Goal: Transaction & Acquisition: Register for event/course

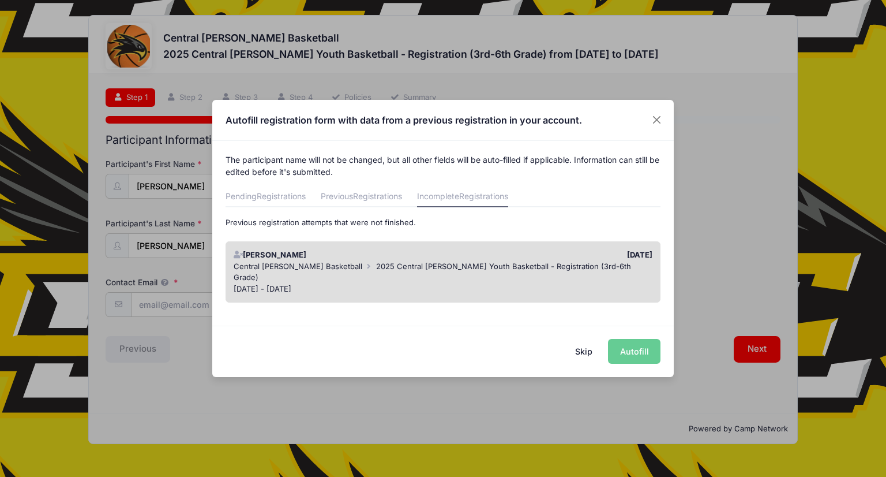
click at [486, 261] on span "2025 Central [PERSON_NAME] Youth Basketball - Registration (3rd-6th Grade)" at bounding box center [433, 271] width 398 height 21
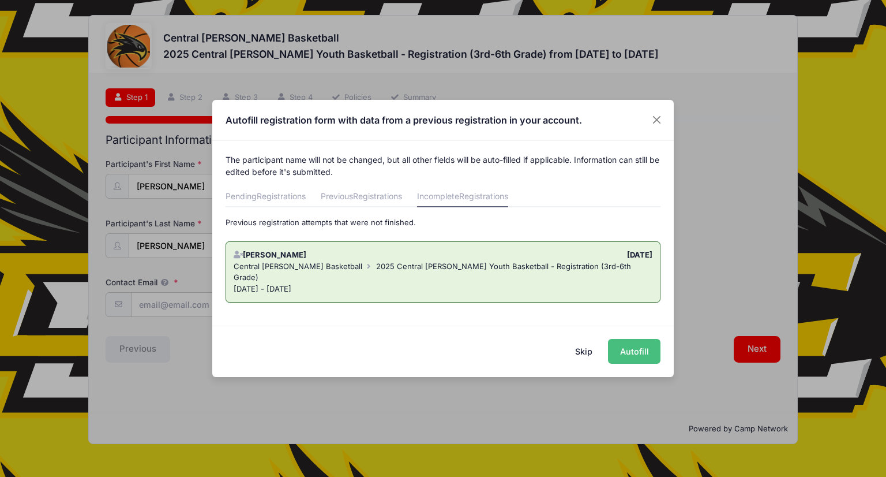
click at [632, 345] on button "Autofill" at bounding box center [634, 351] width 53 height 25
type input "[EMAIL_ADDRESS][DOMAIN_NAME]"
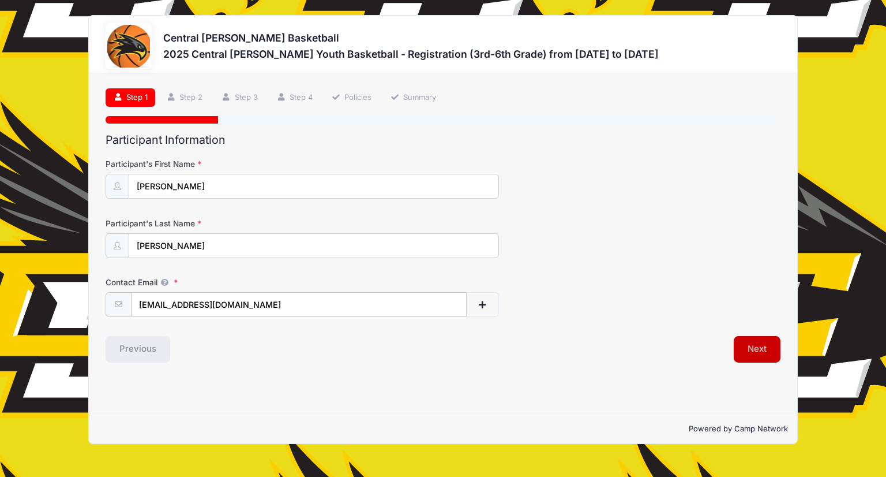
click at [755, 339] on button "Next" at bounding box center [757, 349] width 47 height 27
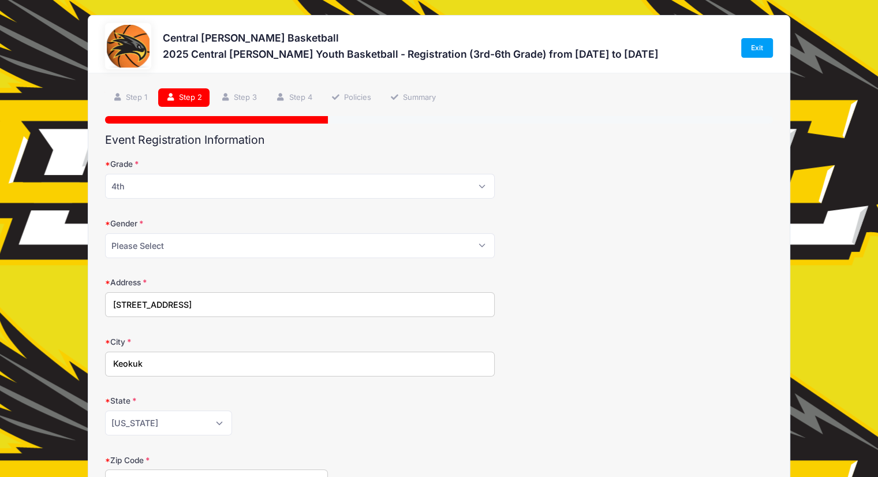
click at [736, 200] on form "Grade Please Select 3rd 4th 5th 6th Gender Please Select [DEMOGRAPHIC_DATA] [DE…" at bounding box center [439, 471] width 668 height 626
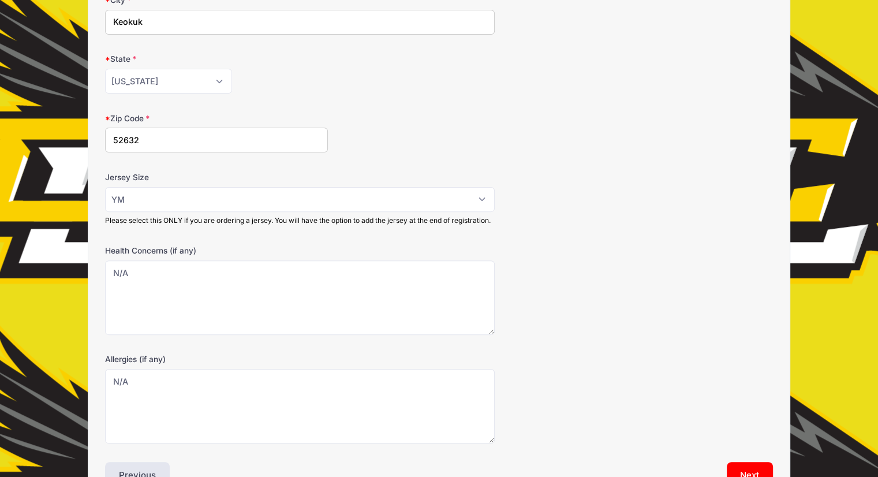
scroll to position [346, 0]
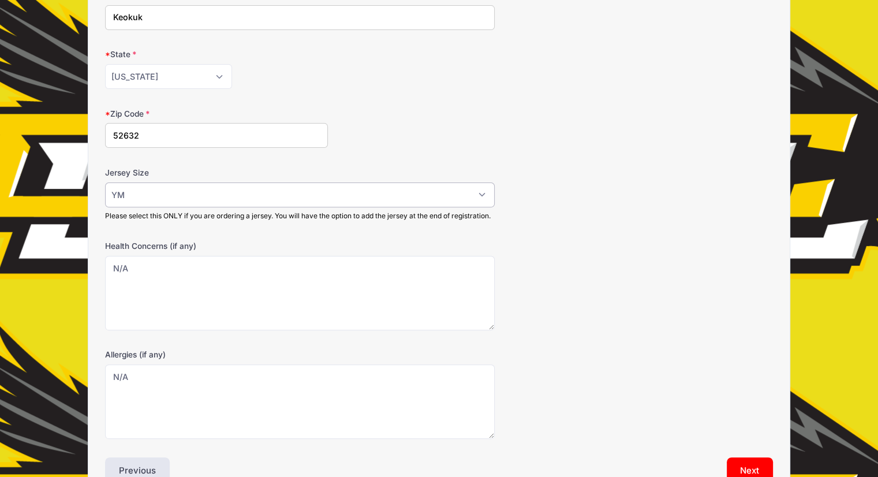
click at [478, 193] on select "Please Select YS YM YL AS AM AL AXL" at bounding box center [299, 194] width 389 height 25
select select
click at [105, 182] on select "Please Select YS YM YL AS AM AL AXL" at bounding box center [299, 194] width 389 height 25
click at [546, 248] on form "Grade Please Select 3rd 4th 5th 6th Gender Please Select [DEMOGRAPHIC_DATA] [DE…" at bounding box center [439, 125] width 668 height 626
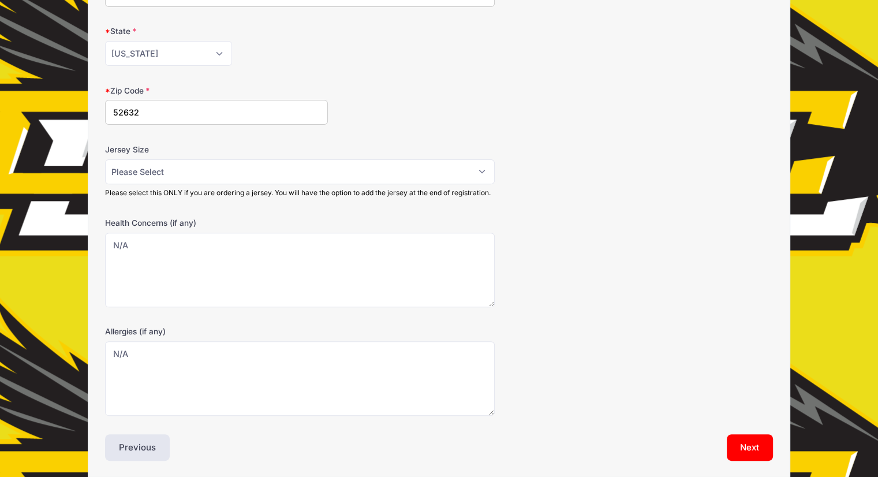
scroll to position [422, 0]
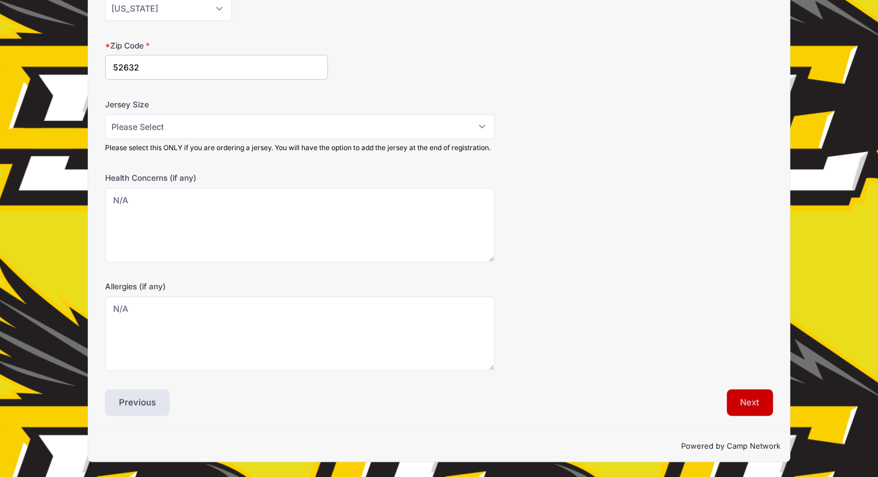
click at [744, 403] on button "Next" at bounding box center [749, 402] width 47 height 27
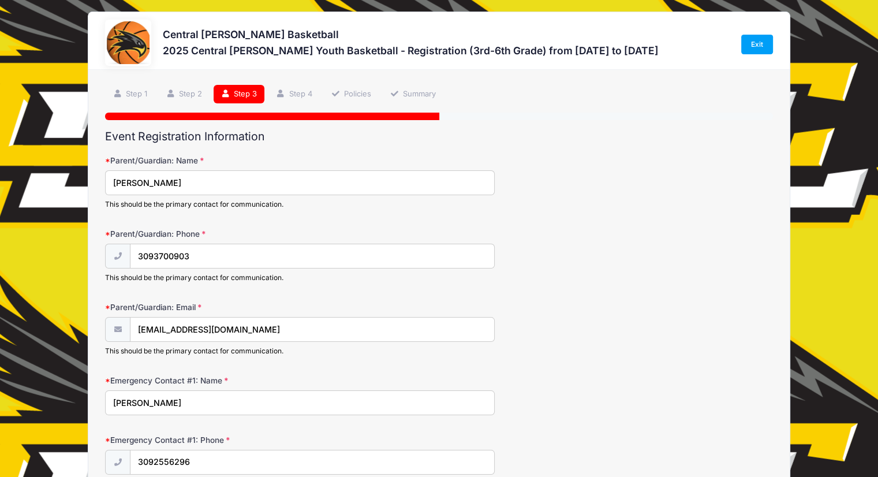
scroll to position [0, 0]
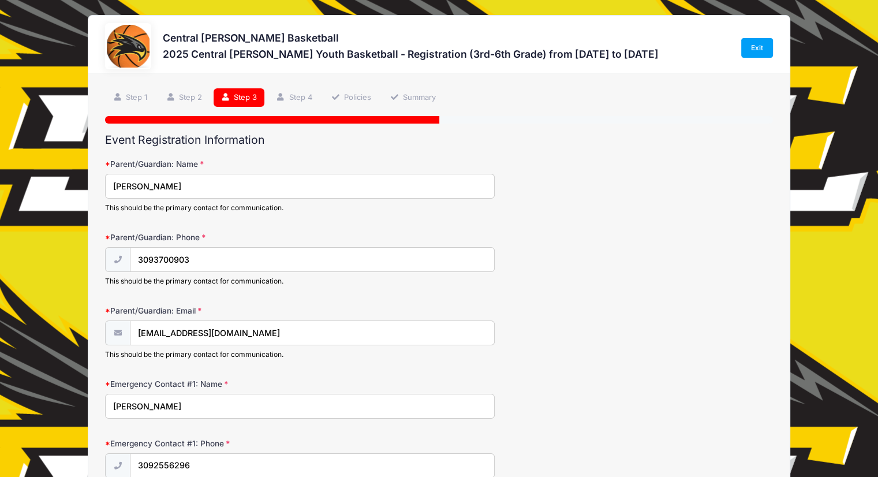
click at [628, 373] on form "Parent/Guardian: Name [PERSON_NAME] This should be the primary contact for comm…" at bounding box center [439, 437] width 668 height 559
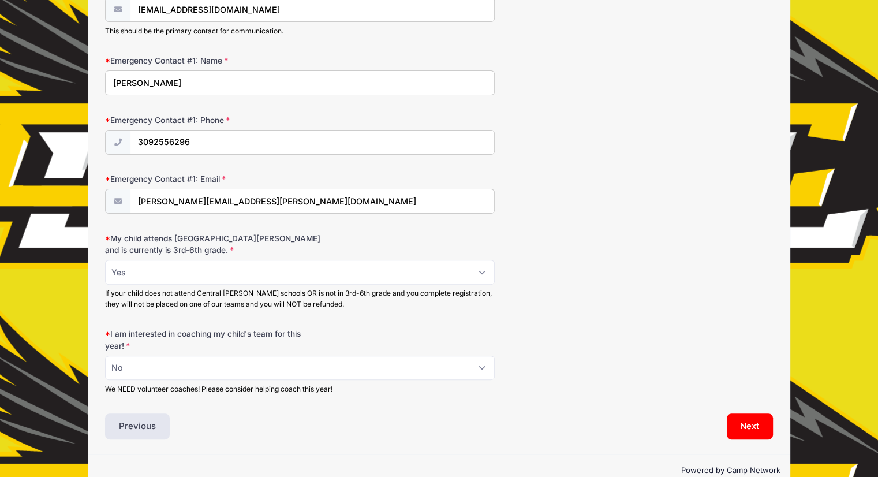
scroll to position [344, 0]
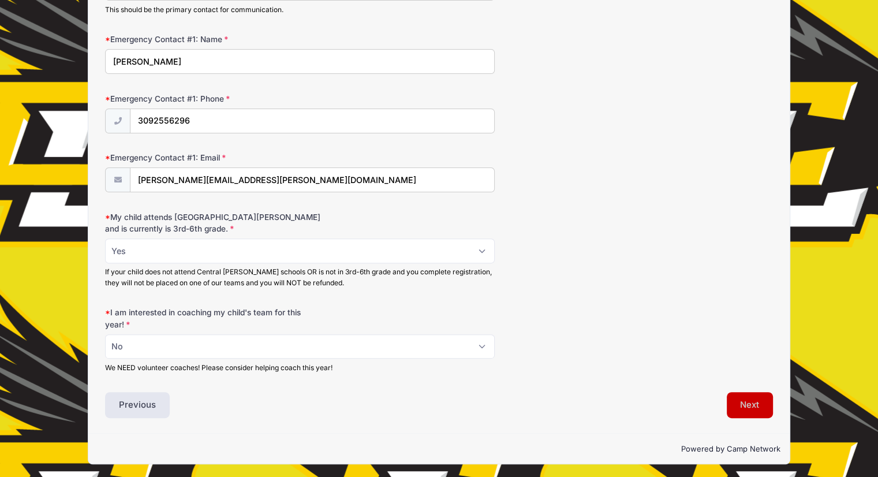
click at [756, 402] on button "Next" at bounding box center [749, 405] width 47 height 27
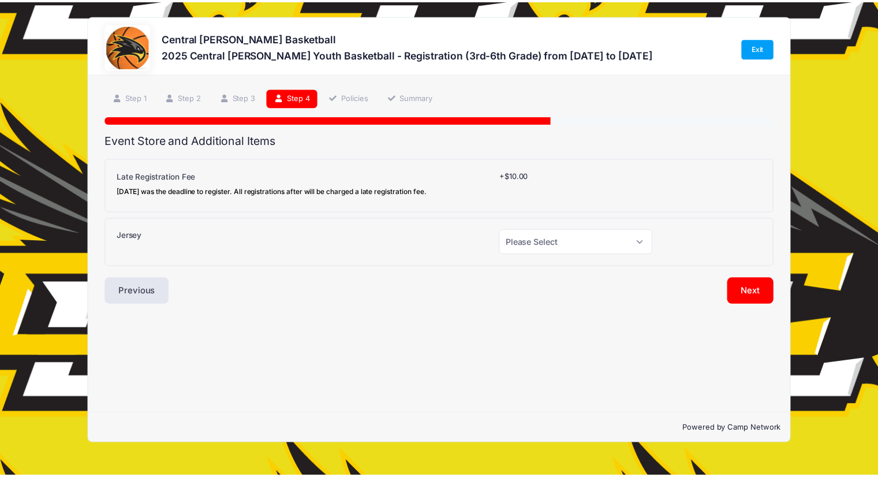
scroll to position [0, 0]
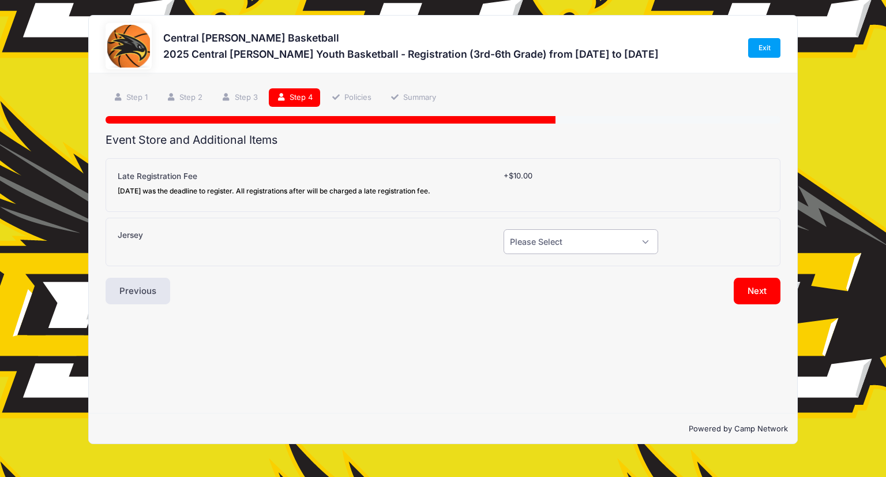
click at [541, 241] on select "Please Select Yes (+$20.00) No" at bounding box center [581, 241] width 155 height 25
select select "0"
click at [504, 229] on select "Please Select Yes (+$20.00) No" at bounding box center [581, 241] width 155 height 25
click at [755, 295] on button "Next" at bounding box center [757, 291] width 47 height 27
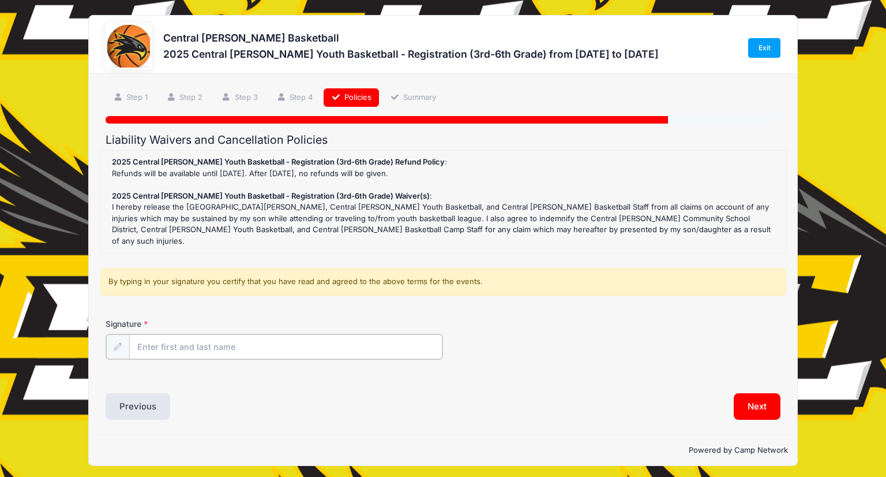
click at [406, 339] on input "Signature" at bounding box center [285, 346] width 313 height 25
type input "[PERSON_NAME]"
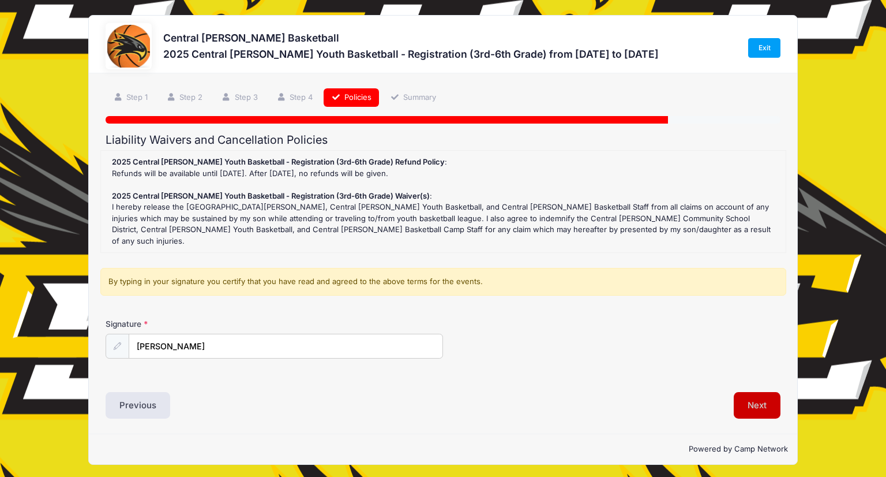
click at [759, 393] on button "Next" at bounding box center [757, 405] width 47 height 27
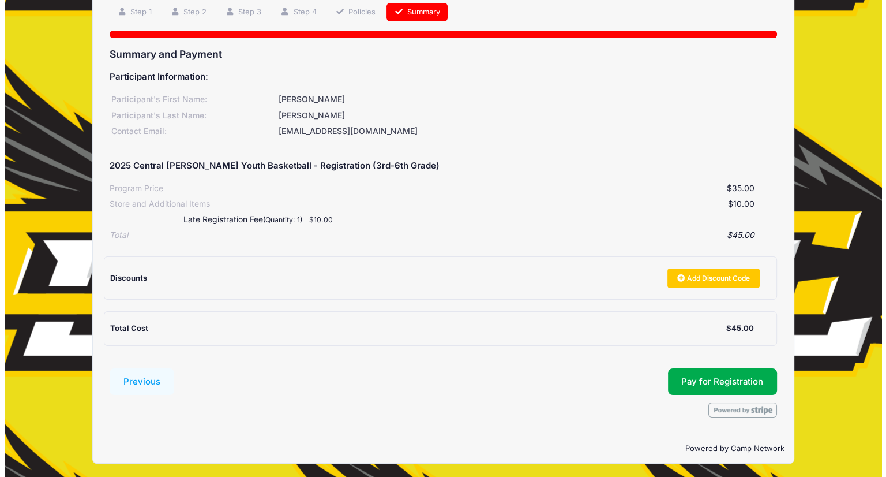
scroll to position [86, 0]
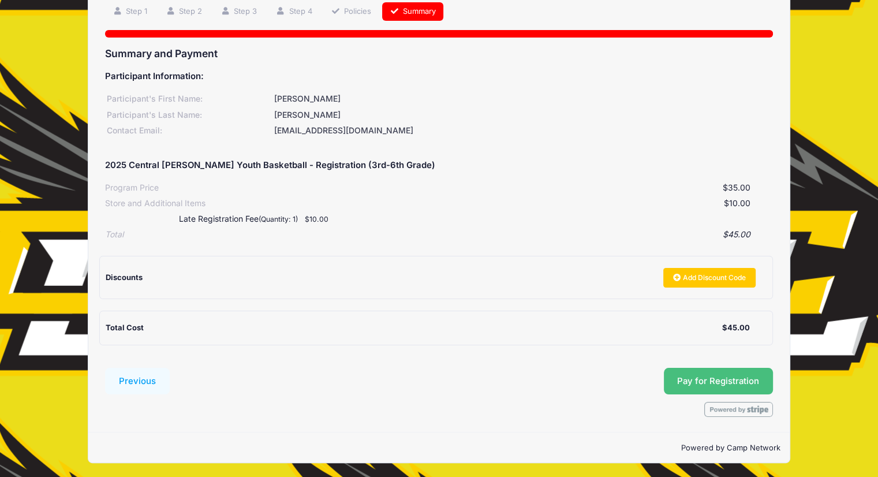
click at [691, 382] on button "Pay for Registration" at bounding box center [719, 381] width 110 height 27
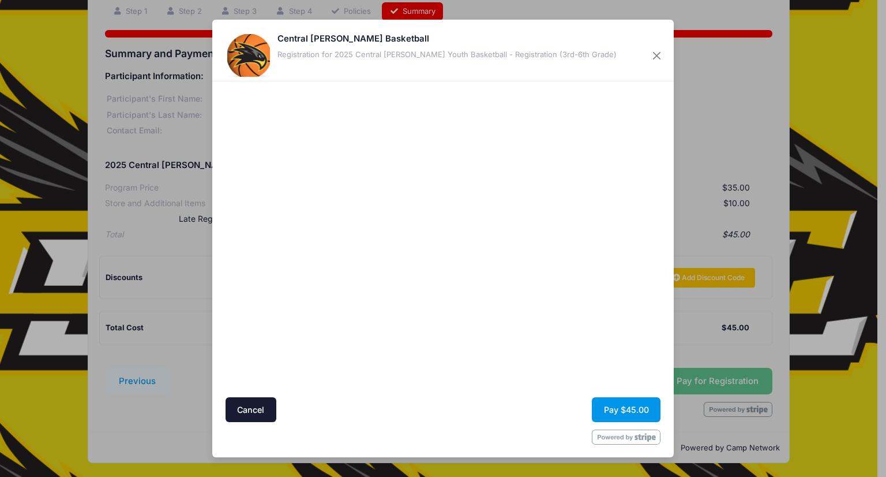
click at [628, 406] on button "Pay $45.00" at bounding box center [626, 409] width 69 height 25
click at [609, 408] on button "Pay $45.00" at bounding box center [626, 409] width 69 height 25
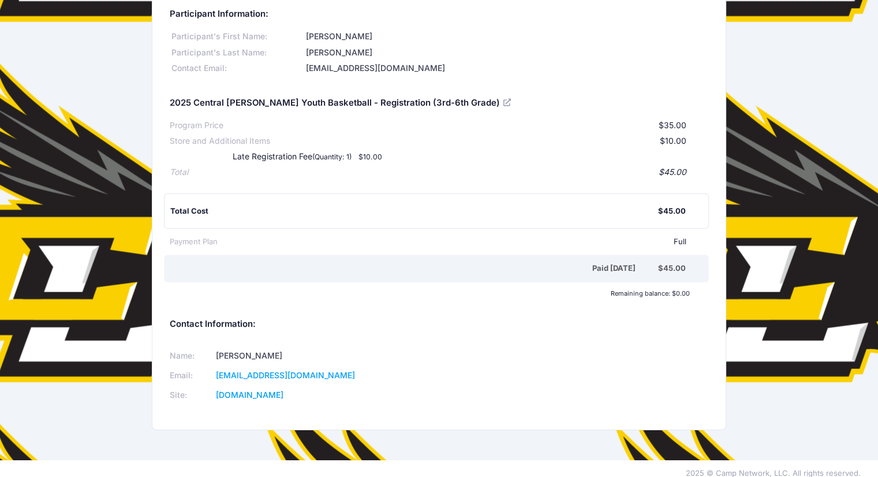
scroll to position [65, 0]
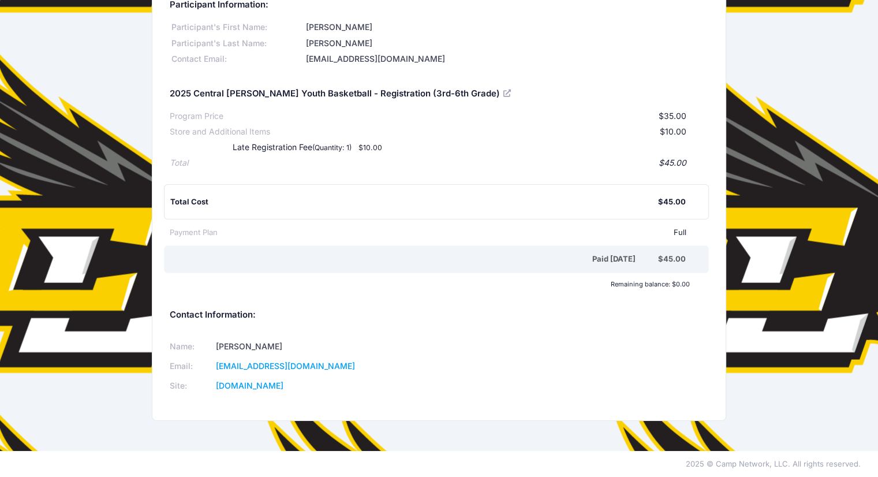
click at [814, 54] on div "Central [PERSON_NAME] Basketball Download Participant Information: Participant'…" at bounding box center [439, 192] width 878 height 485
